Goal: Book appointment/travel/reservation

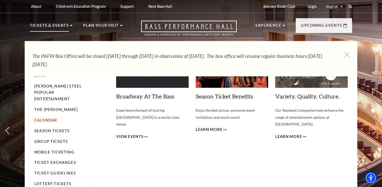
click at [45, 118] on link "Calendar" at bounding box center [45, 120] width 23 height 4
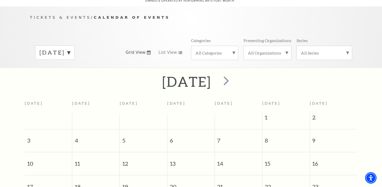
scroll to position [75, 0]
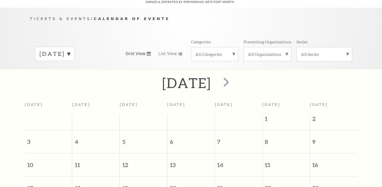
scroll to position [46, 0]
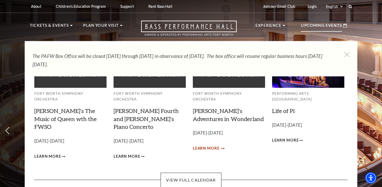
click at [216, 145] on span "Learn More" at bounding box center [206, 148] width 27 height 6
